Goal: Check status: Check status

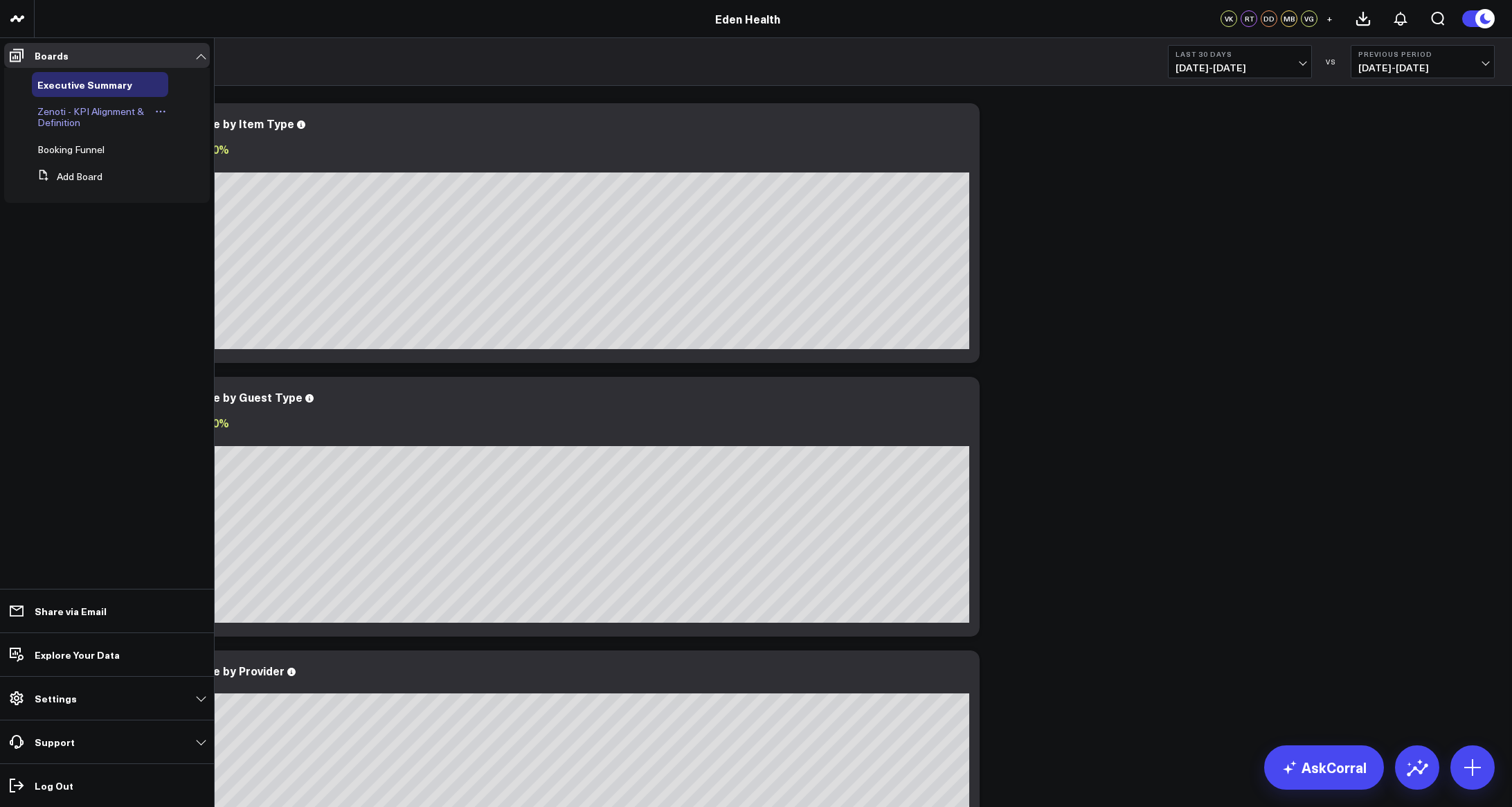
click at [81, 103] on div "Zenoti - KPI Alignment & Definition" at bounding box center [100, 117] width 137 height 36
click at [84, 119] on link "Zenoti - KPI Alignment & Definition" at bounding box center [94, 117] width 115 height 22
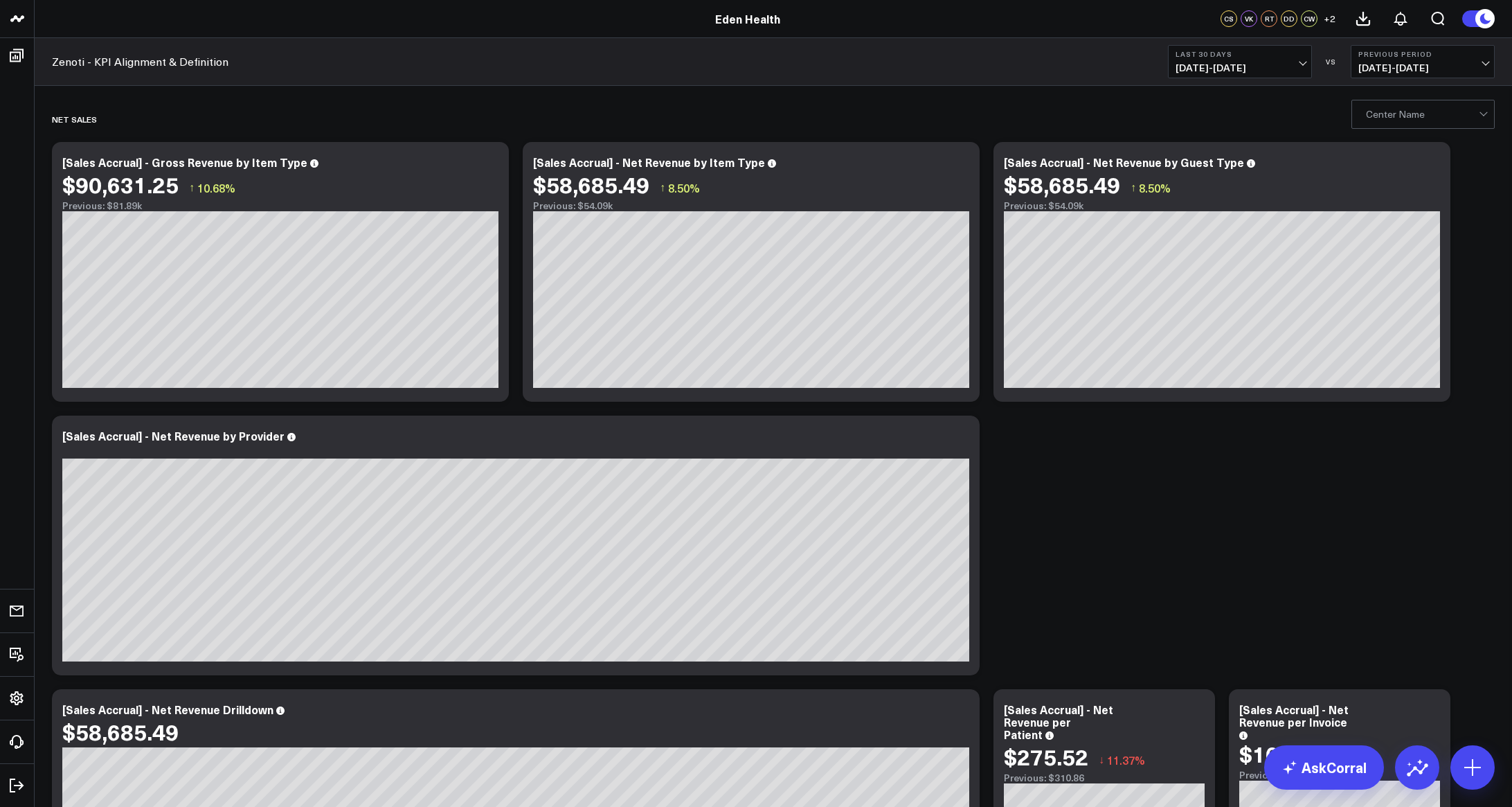
click at [1287, 64] on span "[DATE] - [DATE]" at bounding box center [1239, 67] width 129 height 11
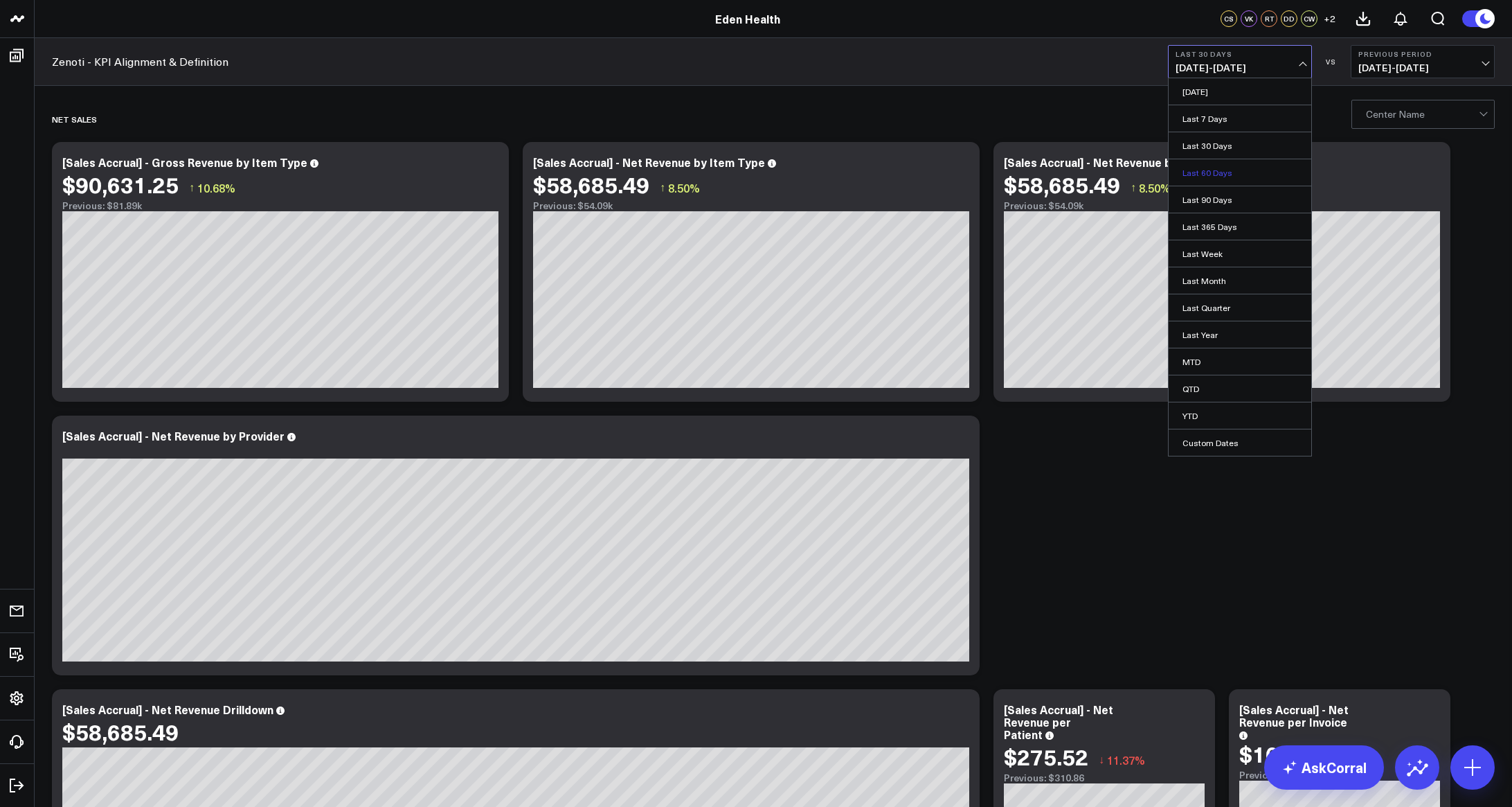
click at [1228, 169] on link "Last 60 Days" at bounding box center [1239, 172] width 143 height 26
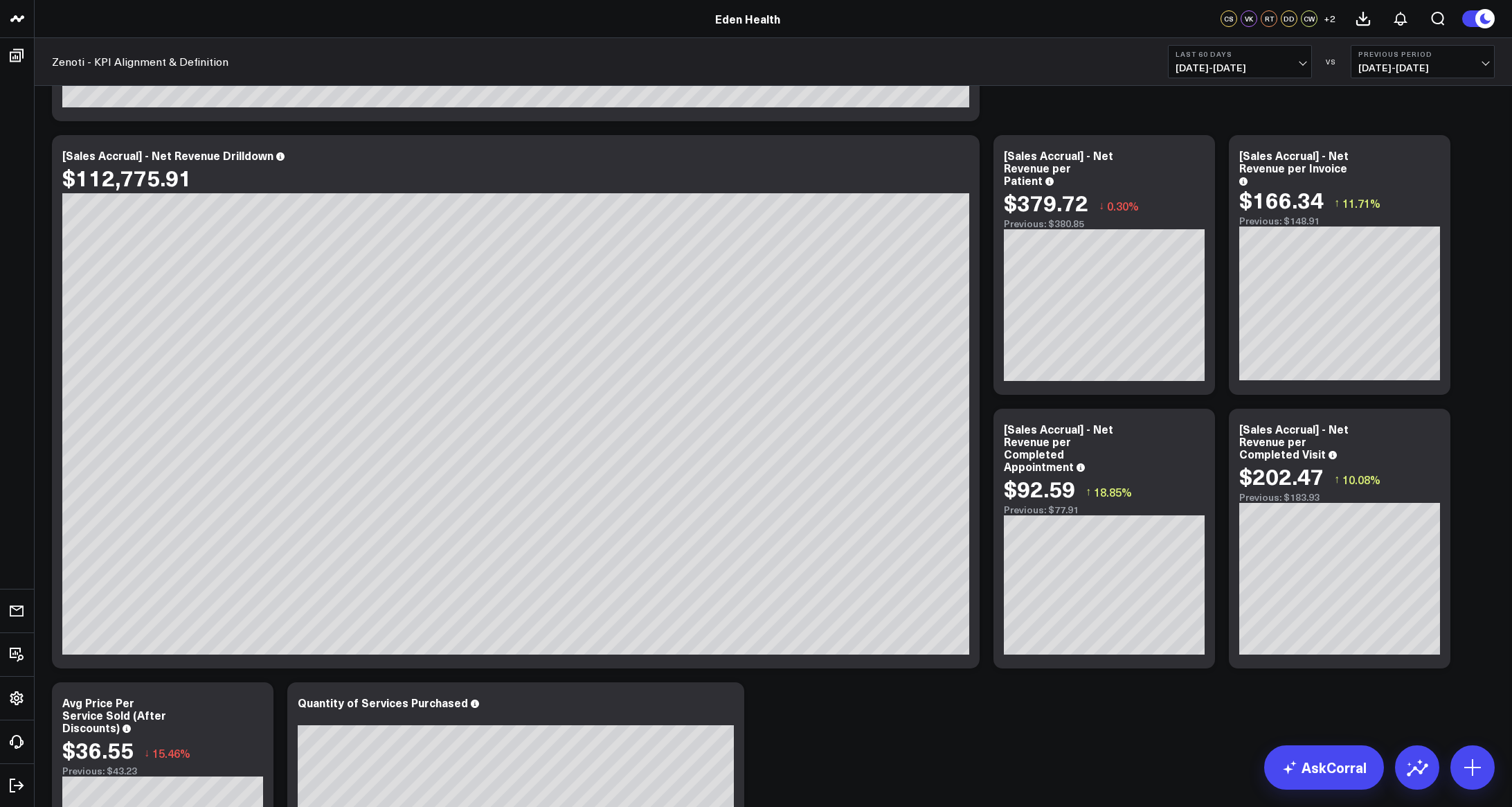
scroll to position [547, 0]
